Goal: Information Seeking & Learning: Find specific fact

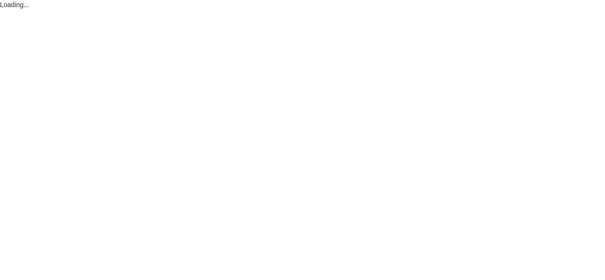
select select "1"
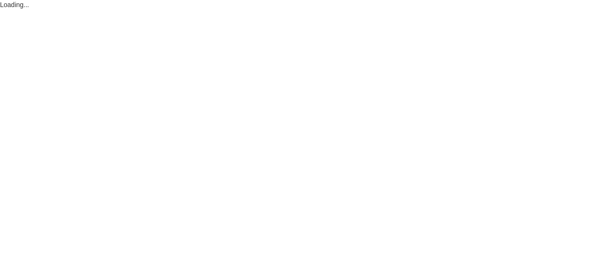
select select "1"
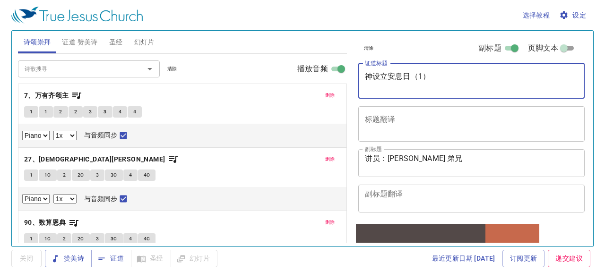
click at [428, 78] on textarea "神设立安息日（1）" at bounding box center [472, 81] width 214 height 18
type textarea "神"
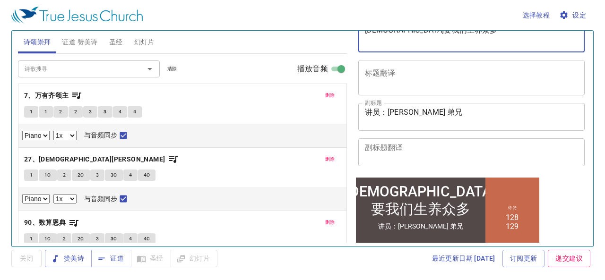
scroll to position [34, 0]
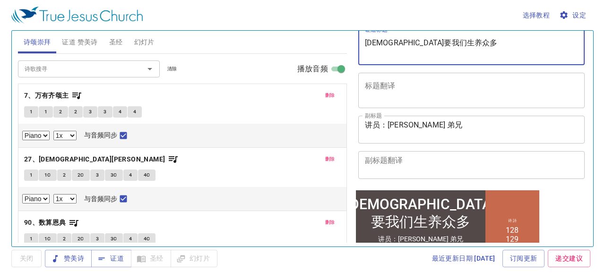
type textarea "[DEMOGRAPHIC_DATA]要我们生养众多"
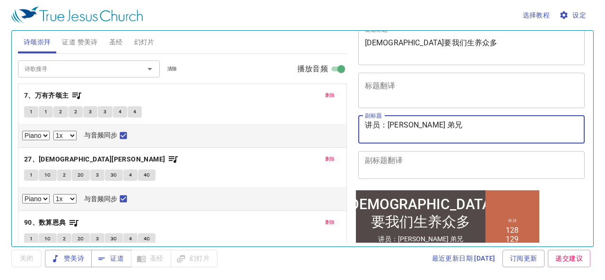
click at [423, 128] on textarea "讲员：陈琳 弟兄" at bounding box center [472, 130] width 214 height 18
type textarea "讲员：[PERSON_NAME]"
click at [79, 42] on span "证道 赞美诗" at bounding box center [79, 42] width 35 height 12
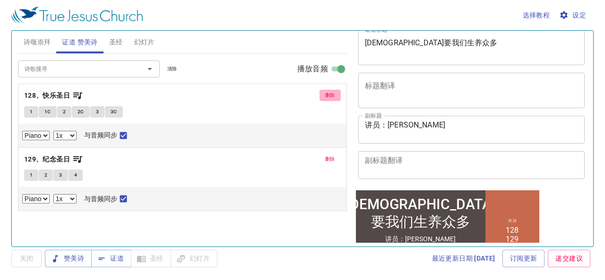
click at [333, 92] on span "删除" at bounding box center [330, 95] width 10 height 9
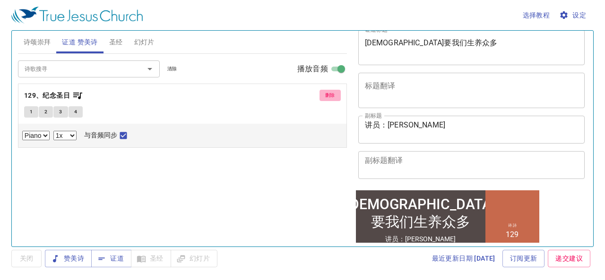
click at [334, 94] on span "删除" at bounding box center [330, 95] width 10 height 9
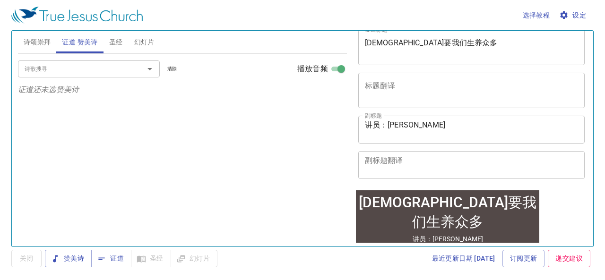
click at [152, 68] on icon "Open" at bounding box center [149, 68] width 11 height 11
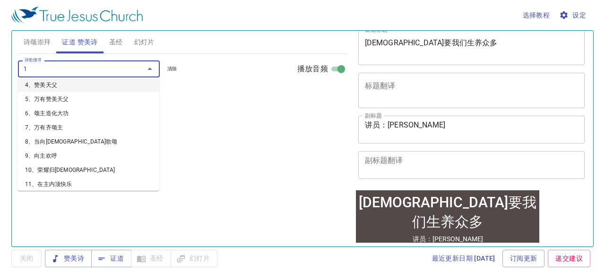
scroll to position [6, 0]
type input "130"
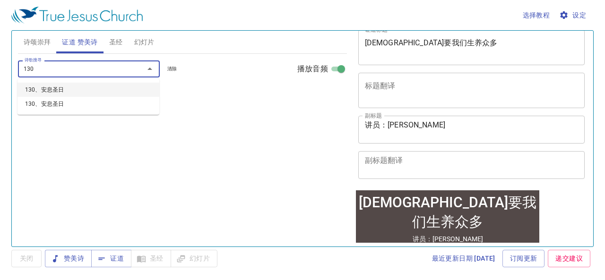
click at [58, 90] on li "130、安息圣日" at bounding box center [88, 90] width 142 height 14
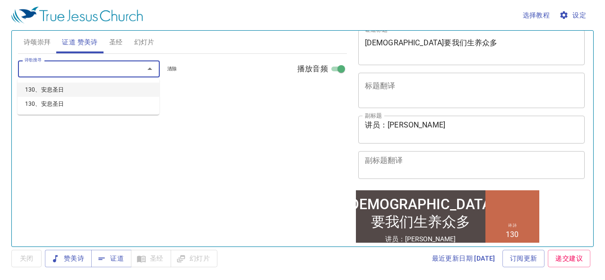
select select "1"
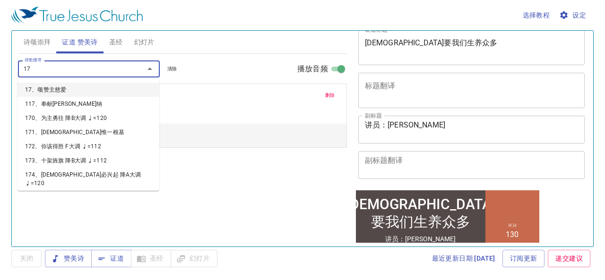
type input "177"
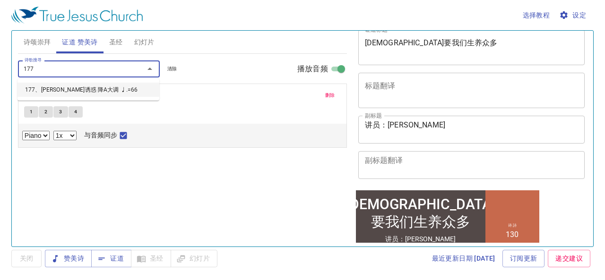
click at [83, 87] on li "177、[PERSON_NAME]诱惑 降A大调 ♩.=66" at bounding box center [88, 90] width 142 height 14
select select "1"
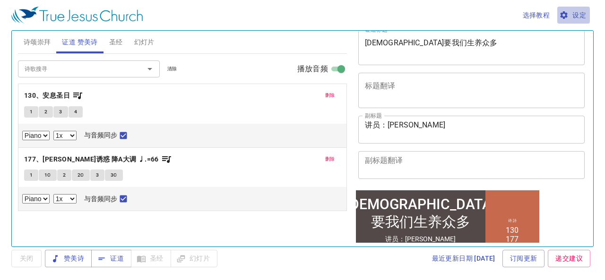
click at [561, 13] on icon "button" at bounding box center [564, 15] width 8 height 8
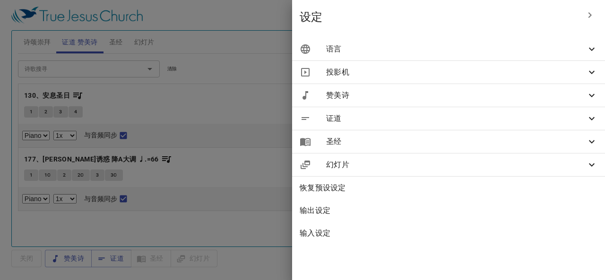
click at [440, 52] on span "语言" at bounding box center [456, 49] width 260 height 11
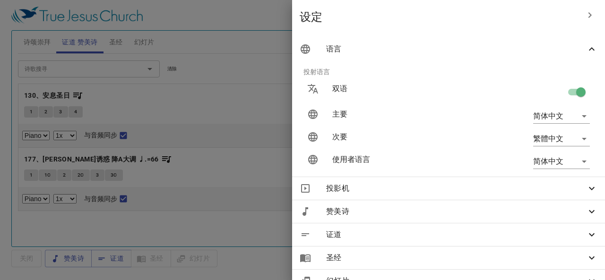
click at [568, 94] on input "checkbox" at bounding box center [581, 94] width 54 height 18
checkbox input "false"
click at [216, 122] on div at bounding box center [302, 140] width 605 height 280
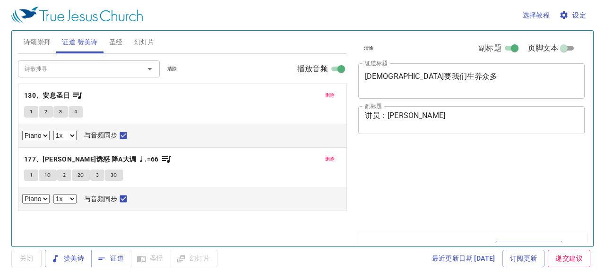
select select "1"
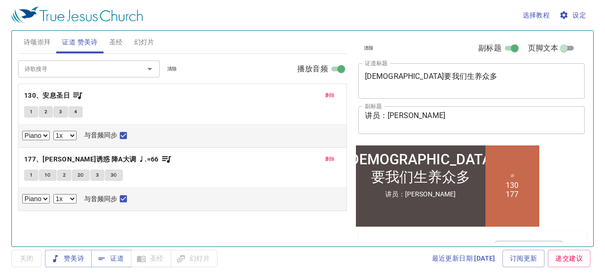
scroll to position [34, 0]
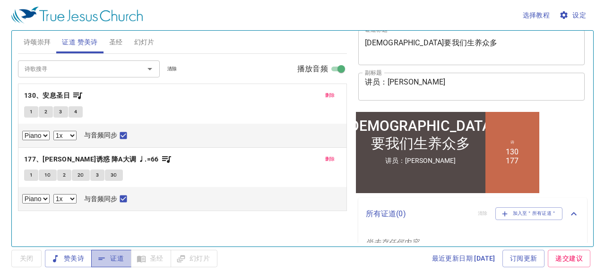
click at [111, 262] on span "证道" at bounding box center [111, 259] width 25 height 12
click at [114, 259] on span "证道" at bounding box center [111, 259] width 25 height 12
click at [28, 258] on span "关闭" at bounding box center [26, 259] width 15 height 12
click at [116, 257] on span "证道" at bounding box center [111, 259] width 25 height 12
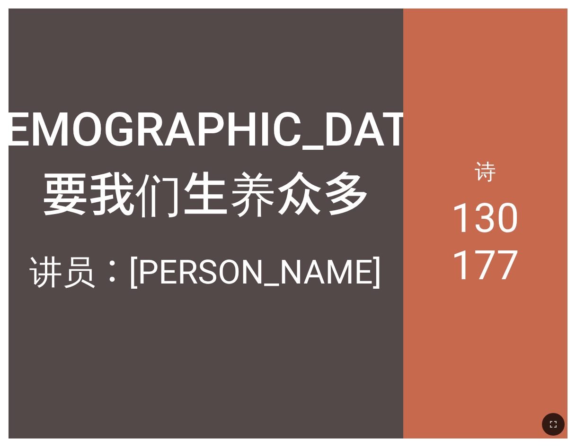
click at [382, 150] on div "诗 130 177" at bounding box center [485, 224] width 164 height 430
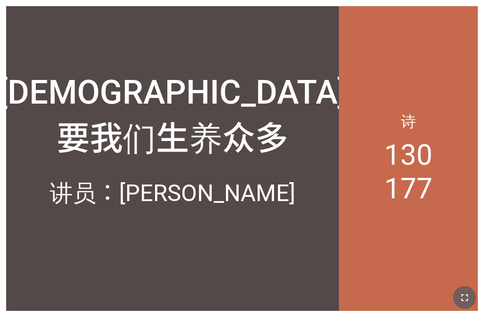
click at [382, 287] on icon "button" at bounding box center [464, 297] width 11 height 11
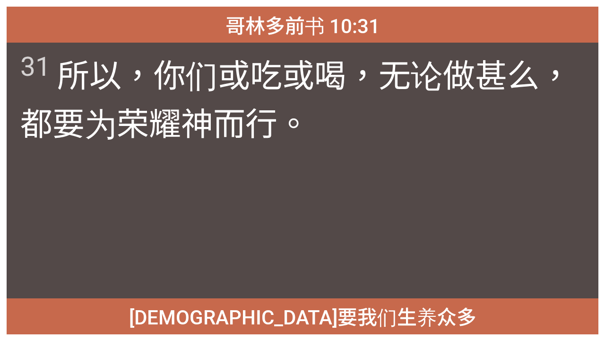
click at [382, 276] on div "31 所以 ，你们或 吃 或 喝 ，无论做 甚么 ，都要 为 荣耀 [DEMOGRAPHIC_DATA] 而行 。" at bounding box center [303, 170] width 592 height 255
click at [382, 182] on div "哥林多前书 10:31 哥林多前书 10:31 31 所以 ，你们或 吃 或 喝 ，无论做 甚么 ，都要 为 荣耀 神 而行 。 31 所以 ，你们或 吃 或…" at bounding box center [302, 170] width 605 height 341
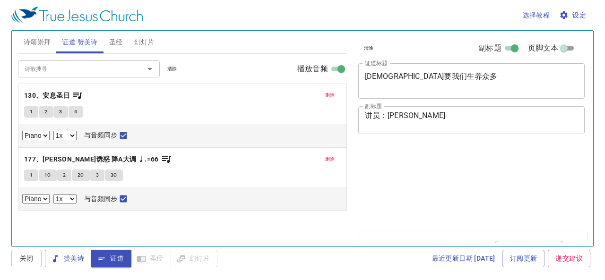
select select "1"
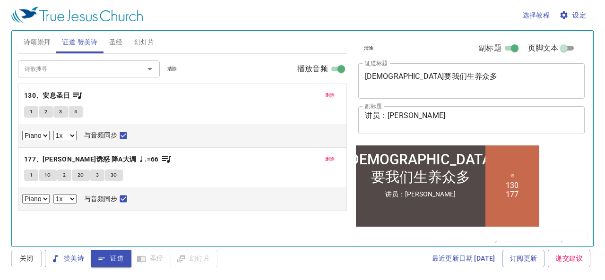
scroll to position [34, 0]
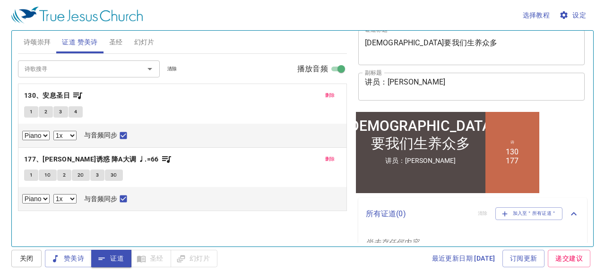
click at [120, 42] on span "圣经" at bounding box center [116, 42] width 14 height 12
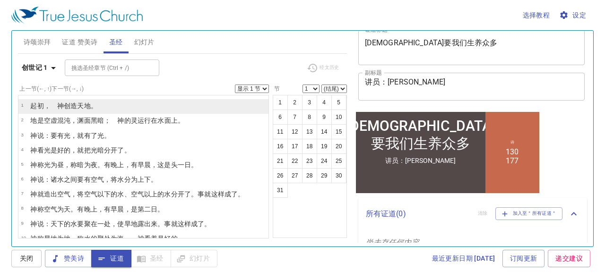
click at [59, 104] on wh7225 "，　神 创造 天 地 。" at bounding box center [70, 106] width 53 height 8
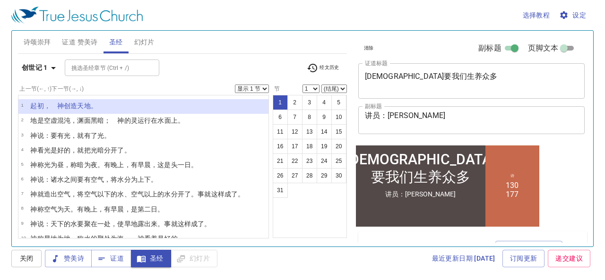
scroll to position [34, 0]
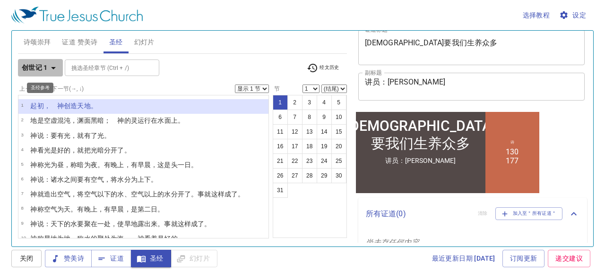
click at [53, 64] on icon "button" at bounding box center [53, 67] width 11 height 11
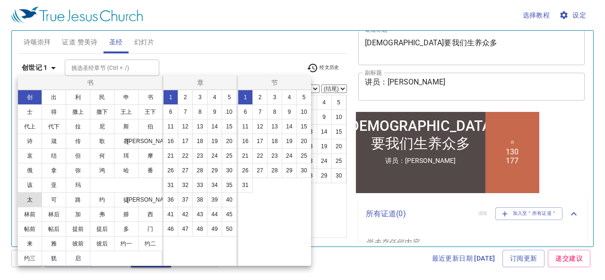
click at [31, 197] on button "太" at bounding box center [29, 199] width 25 height 15
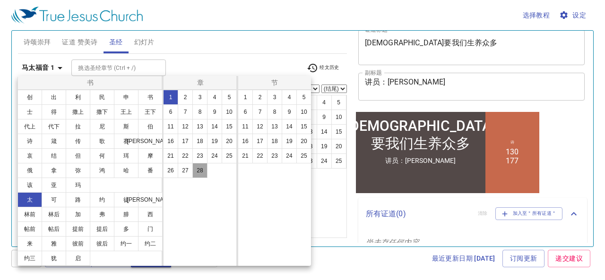
click at [197, 172] on button "28" at bounding box center [199, 170] width 15 height 15
click at [206, 170] on button "28" at bounding box center [199, 170] width 15 height 15
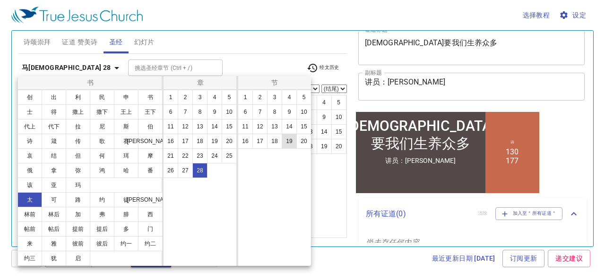
click at [287, 141] on button "19" at bounding box center [289, 141] width 15 height 15
select select "19"
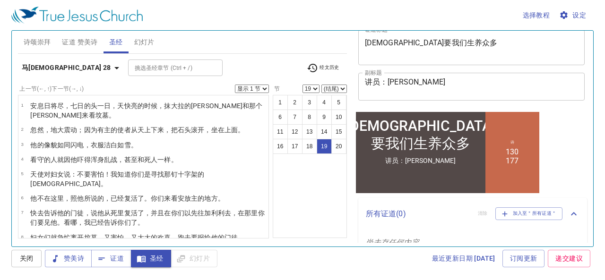
scroll to position [206, 0]
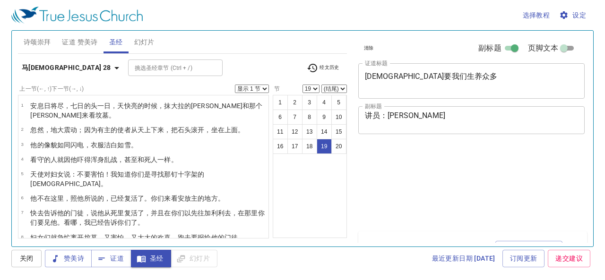
select select "19"
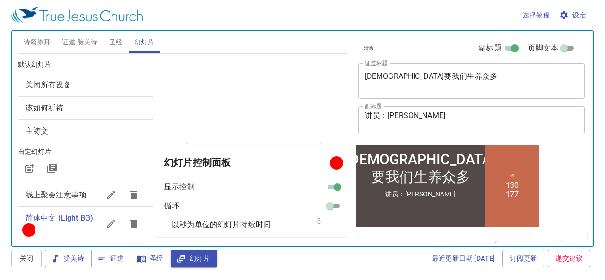
scroll to position [34, 0]
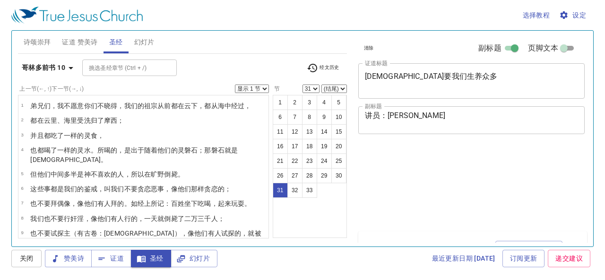
select select "31"
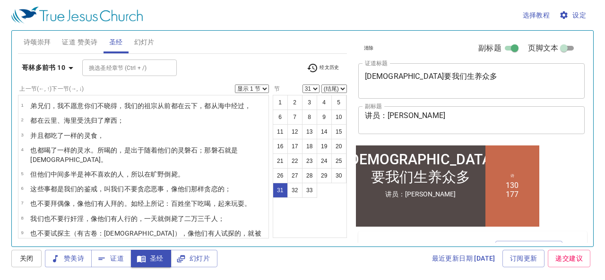
scroll to position [341, 0]
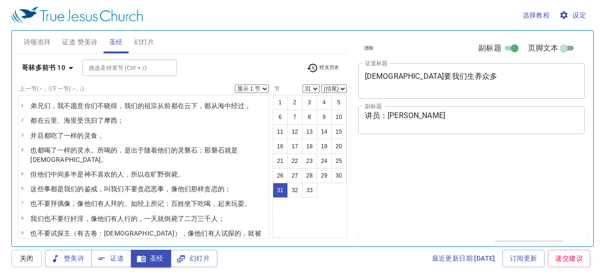
select select "31"
